Goal: Task Accomplishment & Management: Manage account settings

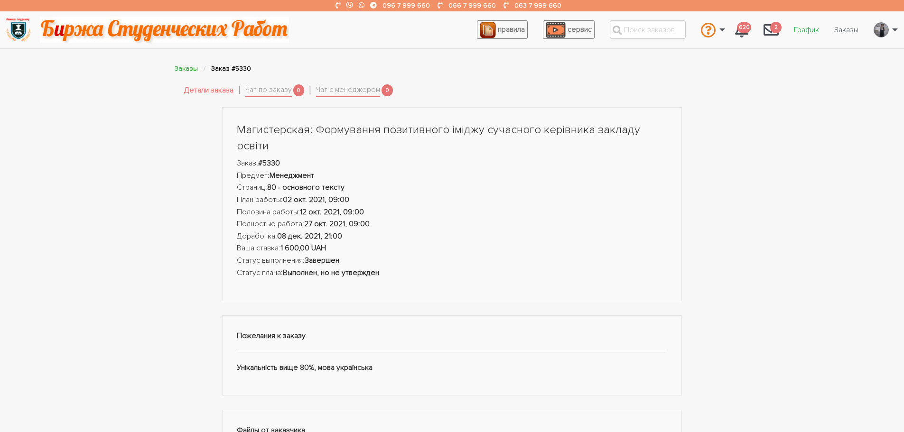
click at [796, 28] on link "График" at bounding box center [806, 30] width 40 height 18
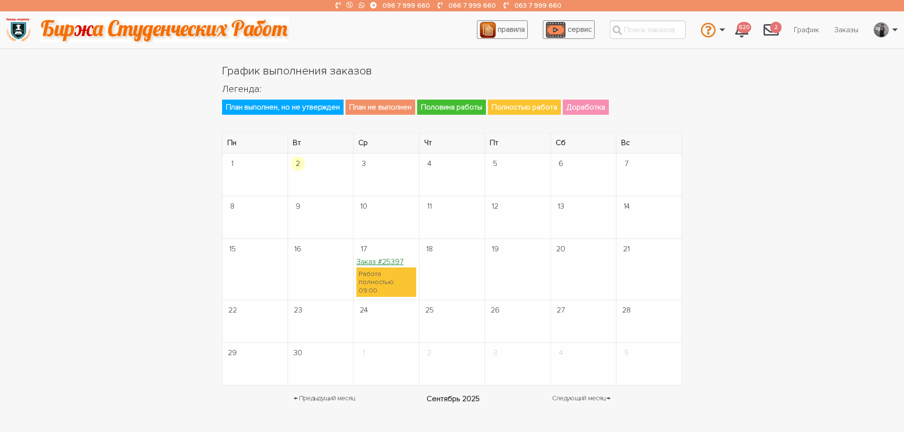
click at [370, 264] on link "Заказ #25397" at bounding box center [379, 261] width 47 height 9
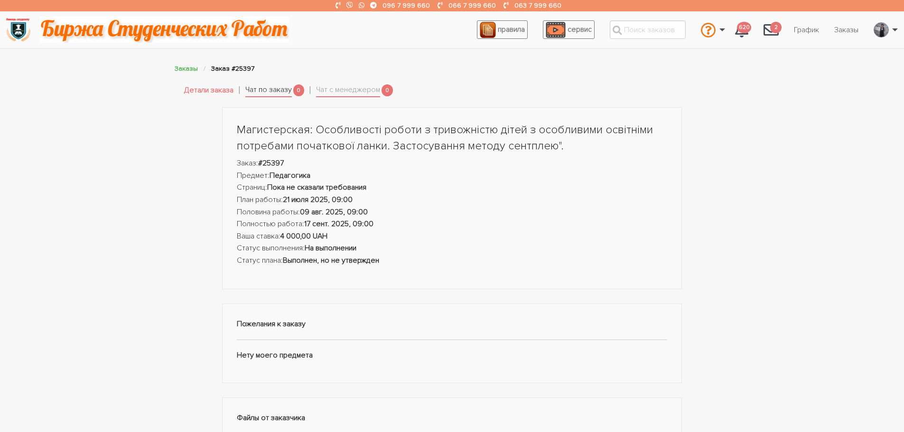
click at [280, 91] on link "Чат по заказу" at bounding box center [268, 90] width 47 height 13
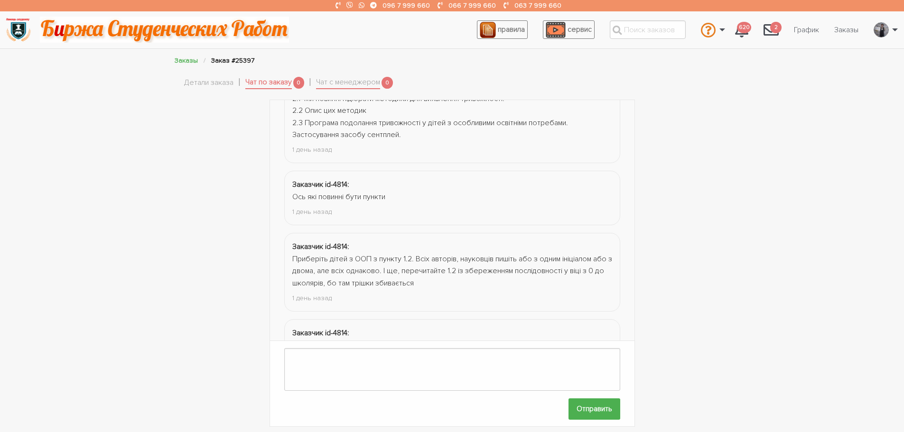
scroll to position [919, 0]
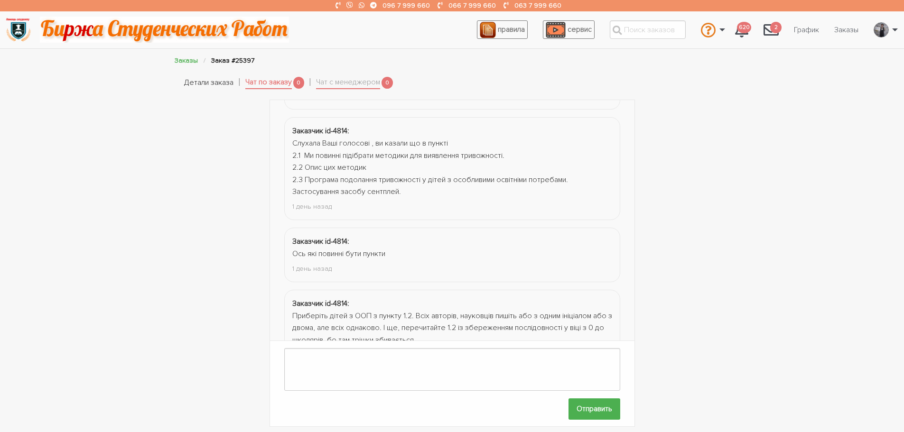
click at [202, 77] on link "Детали заказа" at bounding box center [208, 83] width 49 height 12
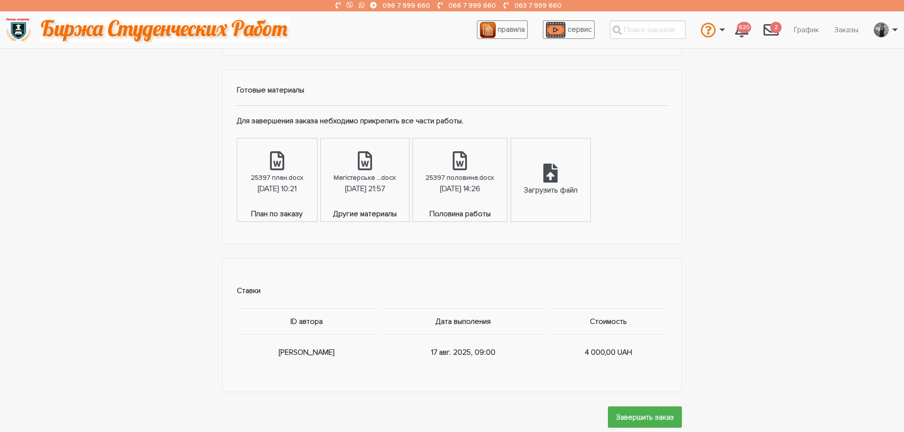
scroll to position [522, 0]
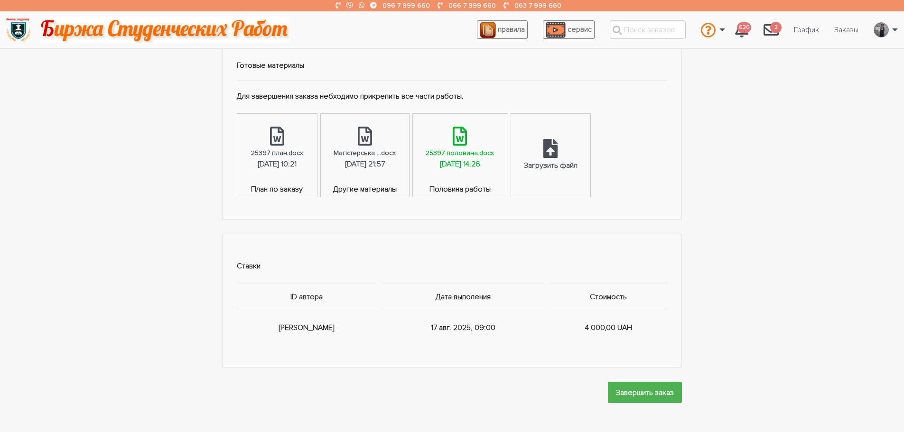
click at [494, 156] on div "25397 половина.docx" at bounding box center [460, 153] width 68 height 11
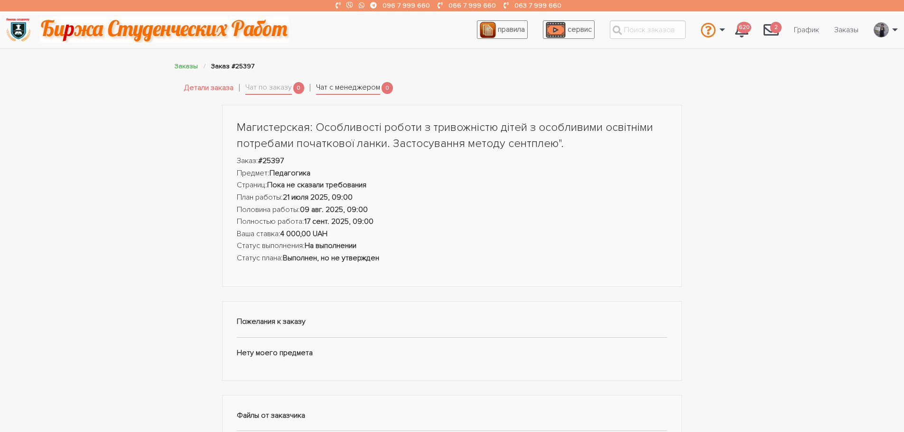
scroll to position [0, 0]
click at [283, 90] on link "Чат по заказу" at bounding box center [268, 90] width 47 height 13
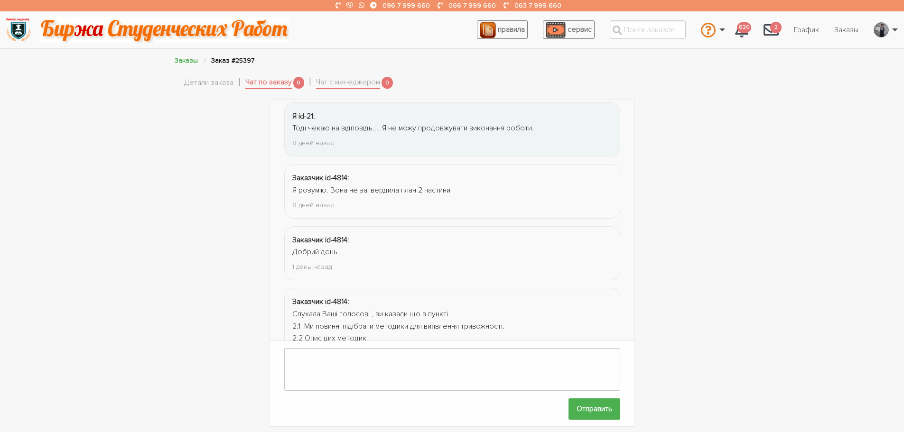
scroll to position [862, 0]
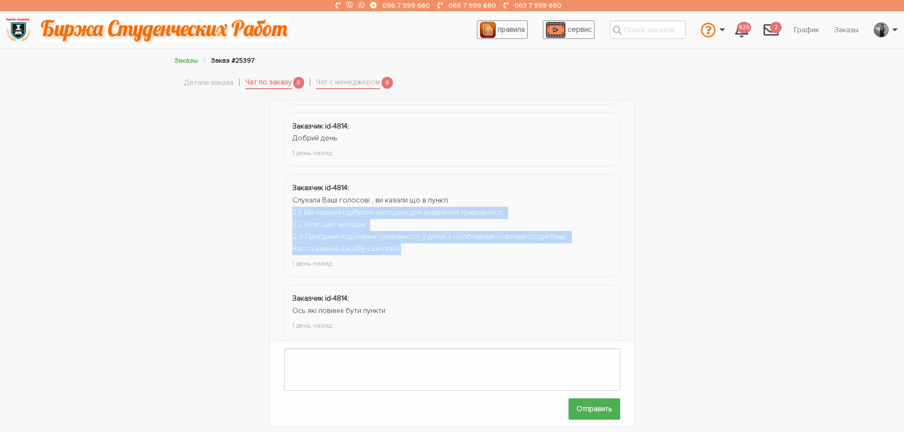
drag, startPoint x: 412, startPoint y: 245, endPoint x: 281, endPoint y: 215, distance: 134.8
click at [281, 215] on div "← Назад Вперед → Заказчик id-4814: Їх також описуємо, хто впливає на розвиток т…" at bounding box center [452, 264] width 365 height 328
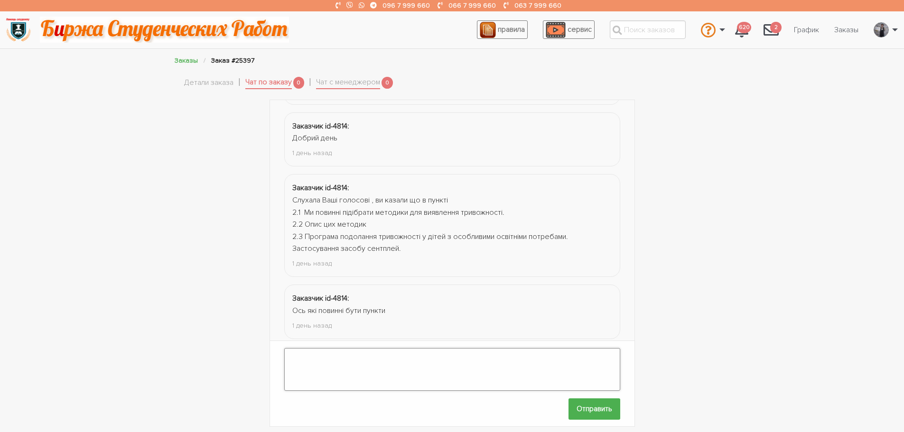
click at [374, 351] on textarea at bounding box center [452, 369] width 336 height 43
click at [317, 349] on textarea at bounding box center [452, 369] width 336 height 43
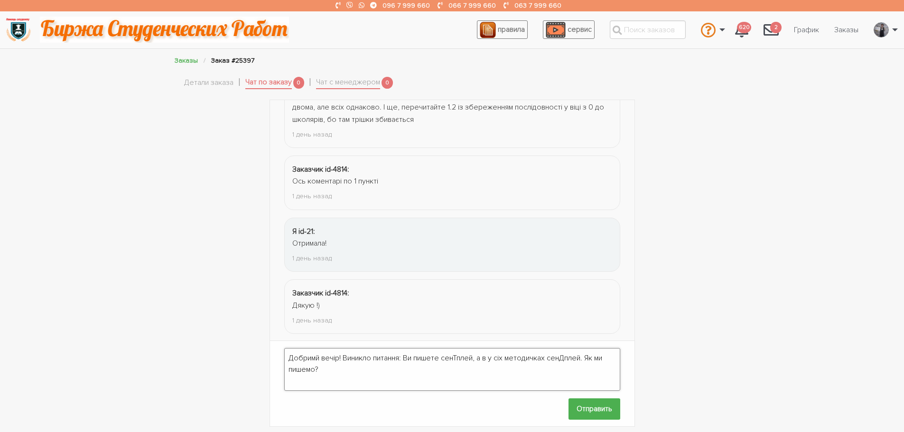
scroll to position [919, 0]
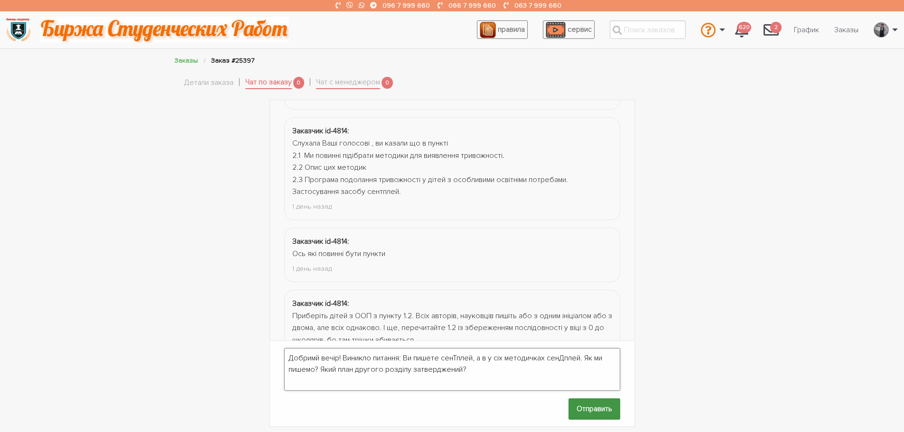
type textarea "Добримй вечір! Виникло питання: Ви пишете сенТплей, а в у сіх методичках сенДпл…"
click at [580, 400] on input "Отправить" at bounding box center [594, 409] width 52 height 21
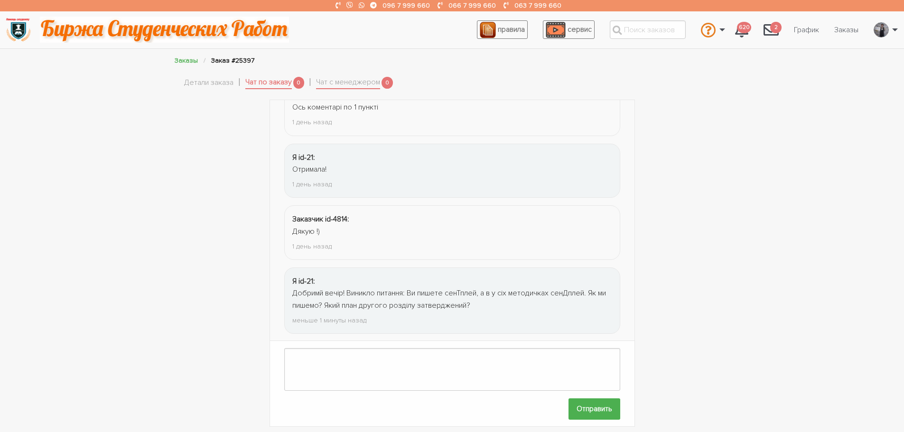
scroll to position [1050, 0]
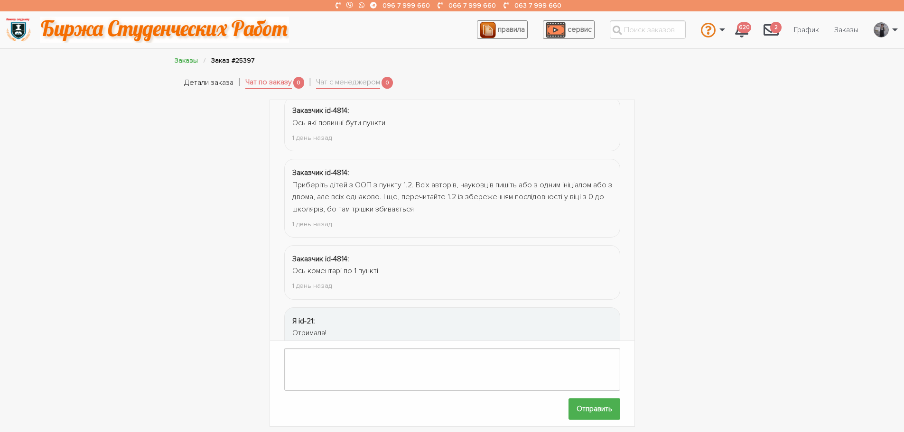
click at [190, 86] on link "Детали заказа" at bounding box center [208, 83] width 49 height 12
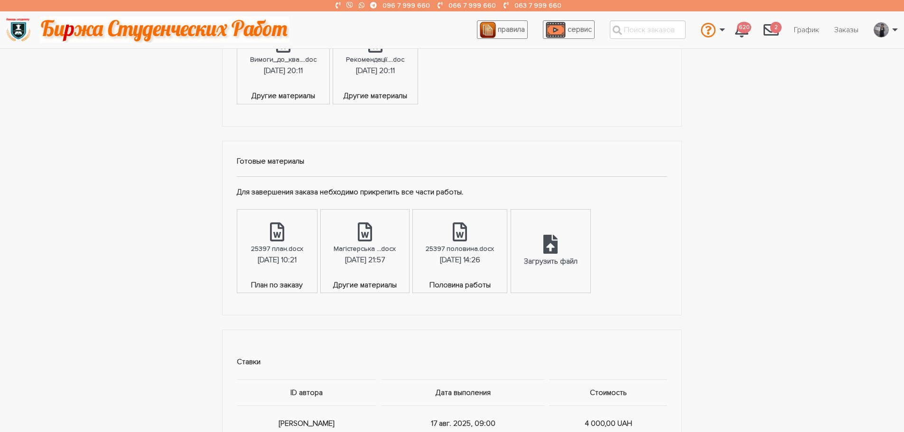
scroll to position [427, 0]
click at [558, 249] on icon at bounding box center [550, 243] width 14 height 19
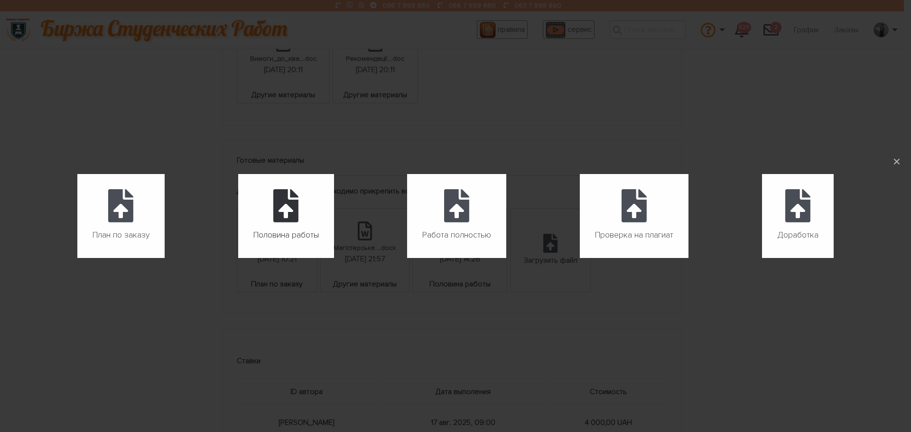
click at [275, 213] on icon at bounding box center [285, 205] width 25 height 33
click at [239, 258] on input "Половина работы" at bounding box center [238, 258] width 0 height 0
